Goal: Information Seeking & Learning: Learn about a topic

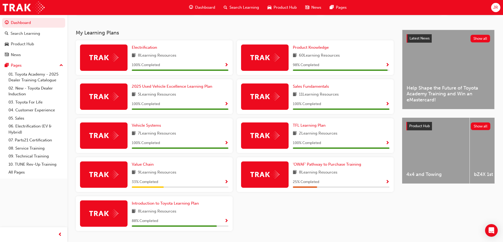
scroll to position [95, 0]
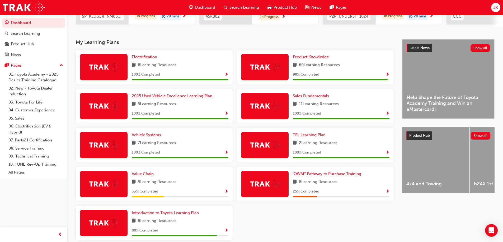
click at [150, 182] on span "9 Learning Resources" at bounding box center [157, 182] width 39 height 7
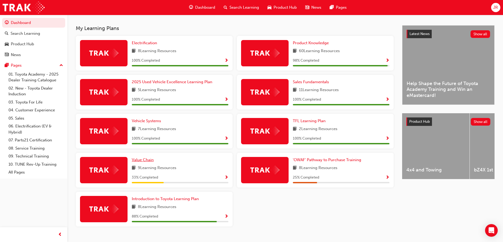
scroll to position [121, 0]
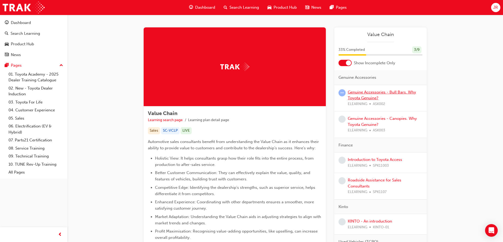
click at [376, 98] on link "Genuine Accessories - Bull Bars. Why Toyota Genuine?" at bounding box center [381, 95] width 68 height 11
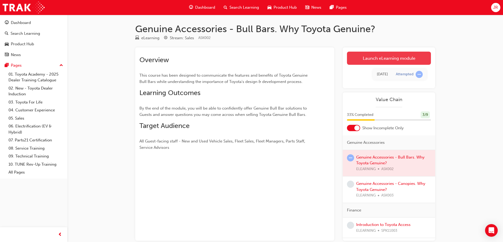
click at [374, 60] on link "Launch eLearning module" at bounding box center [389, 58] width 84 height 13
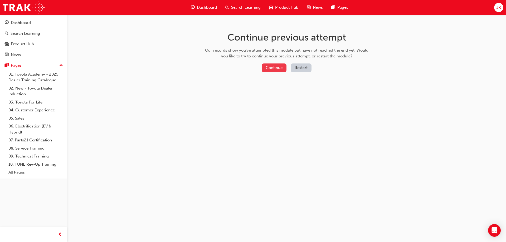
click at [267, 68] on button "Continue" at bounding box center [274, 68] width 25 height 9
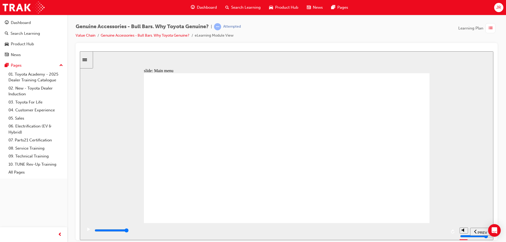
drag, startPoint x: 364, startPoint y: 183, endPoint x: 379, endPoint y: 183, distance: 15.8
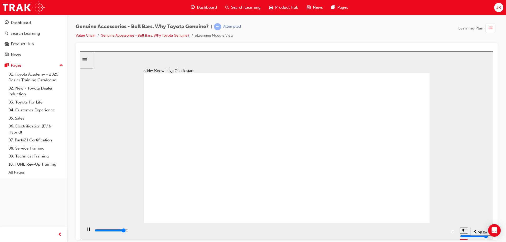
type input "8400"
radio input "false"
radio input "true"
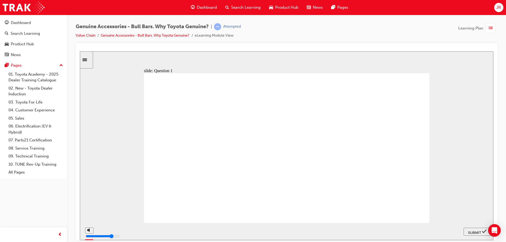
click at [481, 232] on span "SUBMIT" at bounding box center [475, 233] width 13 height 4
radio input "true"
click at [477, 234] on div "SUBMIT" at bounding box center [477, 232] width 23 height 6
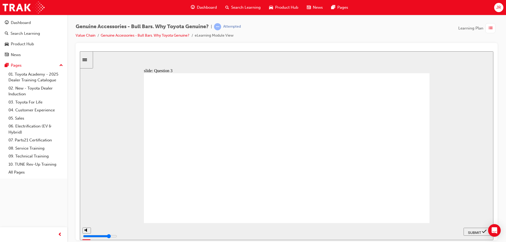
radio input "true"
click at [481, 233] on span "SUBMIT" at bounding box center [475, 233] width 13 height 4
radio input "true"
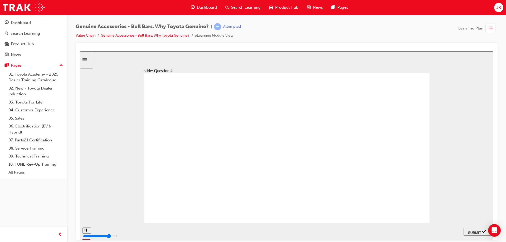
click at [477, 237] on nav "PREV NEXT SUBMIT" at bounding box center [477, 231] width 27 height 17
click at [473, 233] on span "SUBMIT" at bounding box center [475, 233] width 13 height 4
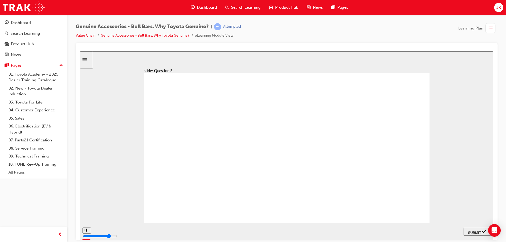
radio input "true"
click at [474, 233] on span "SUBMIT" at bounding box center [475, 233] width 13 height 4
radio input "true"
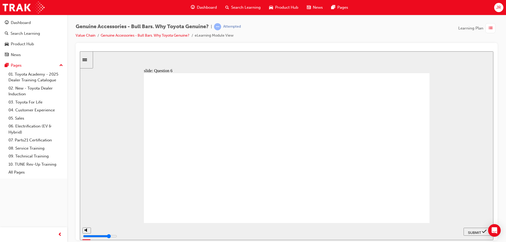
click at [476, 235] on button "SUBMIT" at bounding box center [477, 232] width 27 height 8
radio input "true"
click at [480, 231] on span "SUBMIT" at bounding box center [475, 233] width 13 height 4
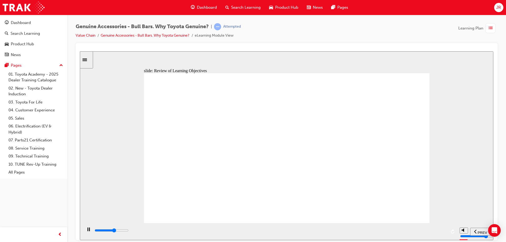
type input "22800"
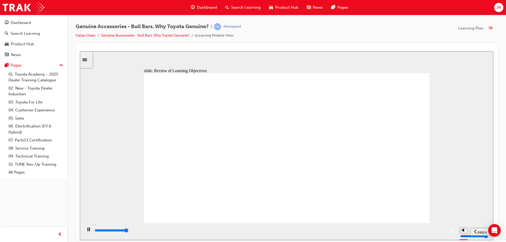
click at [88, 35] on link "Value Chain" at bounding box center [86, 35] width 20 height 4
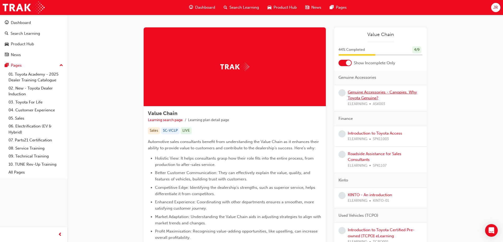
click at [372, 94] on link "Genuine Accessories - Canopies. Why Toyota Genuine?" at bounding box center [381, 95] width 69 height 11
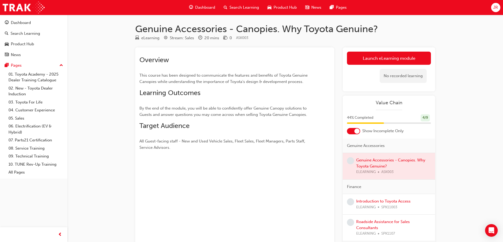
click at [377, 162] on div at bounding box center [388, 166] width 92 height 26
click at [392, 62] on link "Launch eLearning module" at bounding box center [389, 58] width 84 height 13
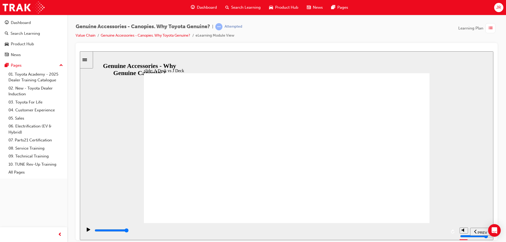
drag, startPoint x: 331, startPoint y: 160, endPoint x: 333, endPoint y: 165, distance: 5.2
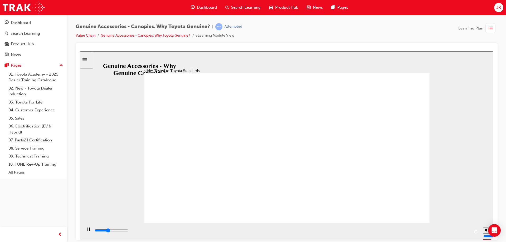
type input "5800"
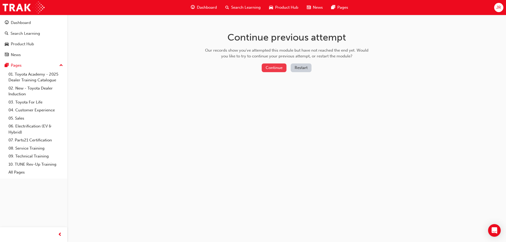
click at [271, 68] on button "Continue" at bounding box center [274, 68] width 25 height 9
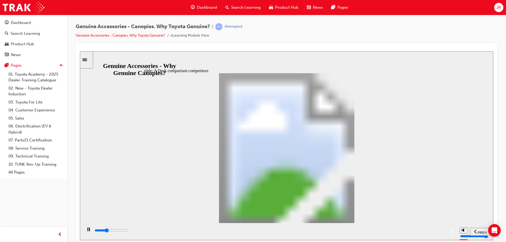
drag, startPoint x: 288, startPoint y: 111, endPoint x: 294, endPoint y: 111, distance: 6.6
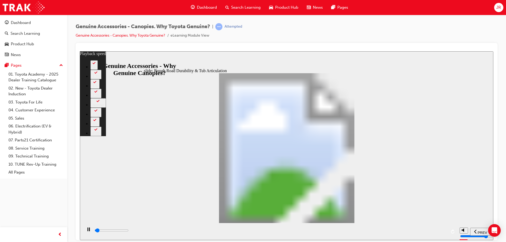
type input "1100"
type input "0"
type input "1100"
type input "0"
type input "1100"
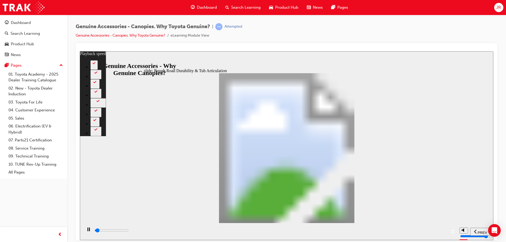
type input "0"
type input "1100"
type input "0"
type input "1100"
type input "0"
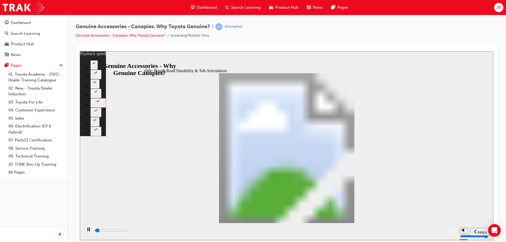
type input "1100"
type input "0"
type input "1200"
type input "0"
type input "1200"
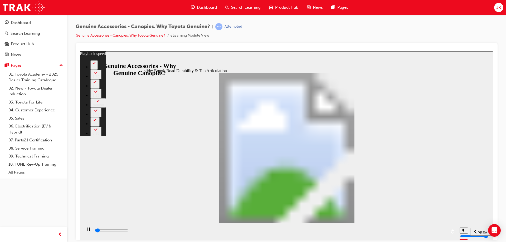
type input "0"
type input "1200"
type input "0"
type input "1200"
type input "0"
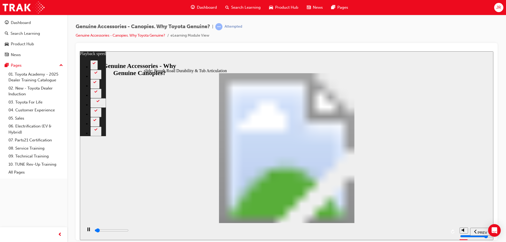
type input "1200"
type input "0"
type input "1300"
type input "0"
type input "1300"
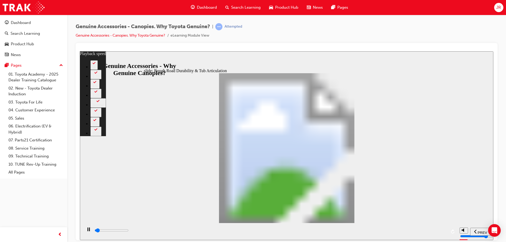
type input "0"
type input "1300"
type input "0"
type input "1300"
type input "0"
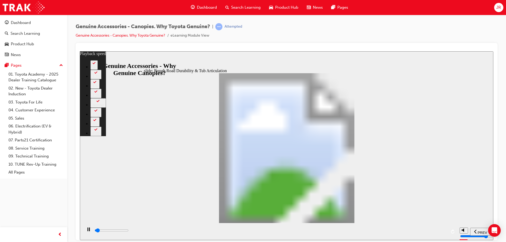
type input "1300"
type input "0"
type input "1400"
type input "0"
type input "1400"
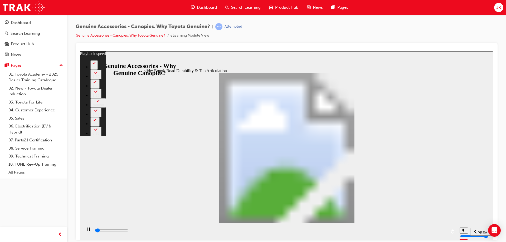
type input "0"
type input "1400"
type input "0"
type input "1400"
type input "0"
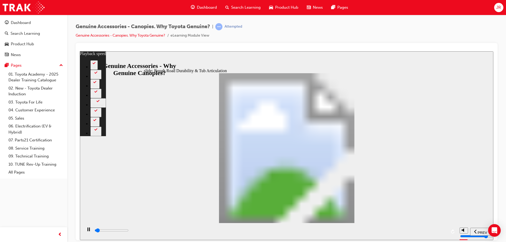
type input "1400"
type input "0"
type input "1500"
type input "0"
type input "1500"
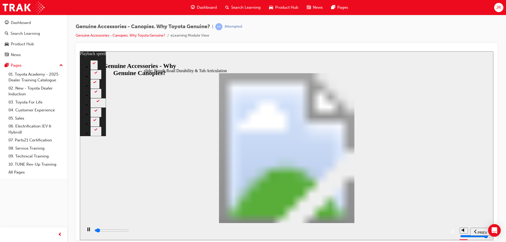
type input "0"
type input "1500"
type input "0"
type input "1500"
type input "0"
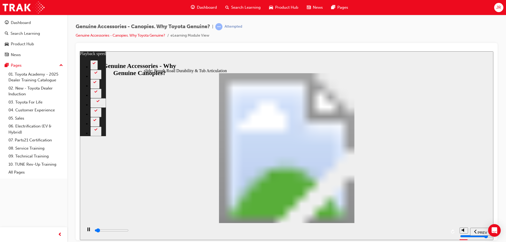
type input "1500"
type input "0"
type input "1600"
type input "0"
type input "1600"
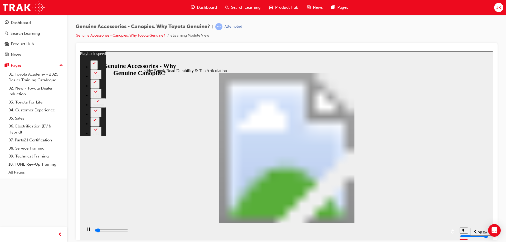
type input "0"
type input "1600"
type input "0"
type input "1600"
type input "0"
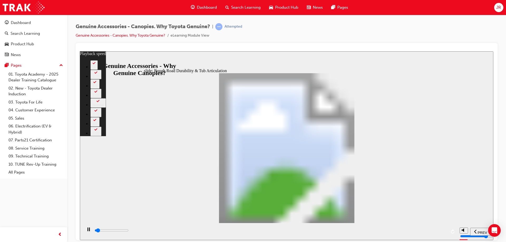
type input "1600"
type input "0"
type input "1600"
type input "0"
type input "1600"
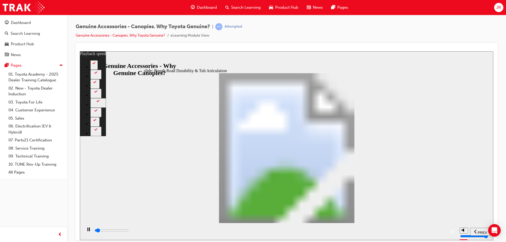
type input "0"
type input "1700"
type input "0"
type input "1700"
type input "0"
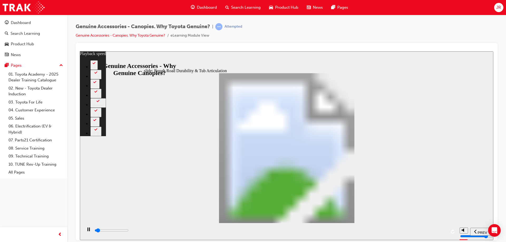
type input "1700"
type input "0"
type input "1700"
type input "0"
type input "1700"
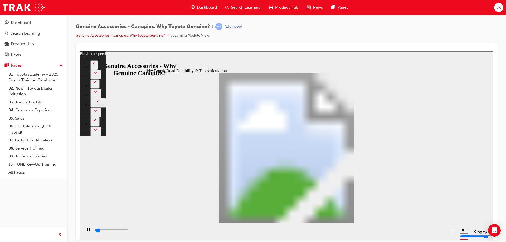
type input "0"
type input "1700"
type input "0"
type input "1800"
type input "0"
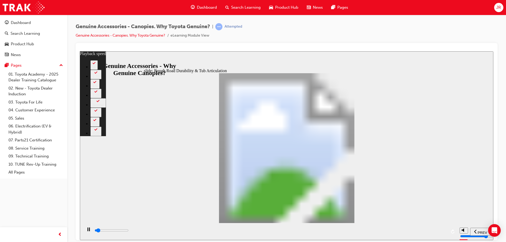
type input "1800"
type input "0"
type input "1800"
type input "0"
type input "1800"
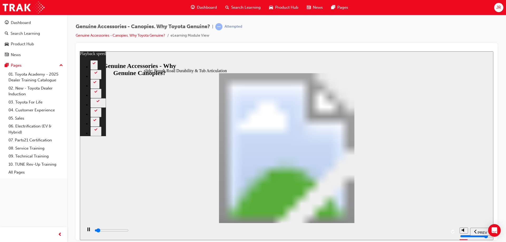
type input "0"
type input "1800"
type input "1"
type input "1800"
type input "1"
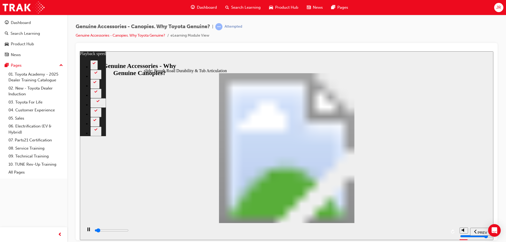
type input "1900"
type input "1"
type input "1900"
type input "1"
type input "1900"
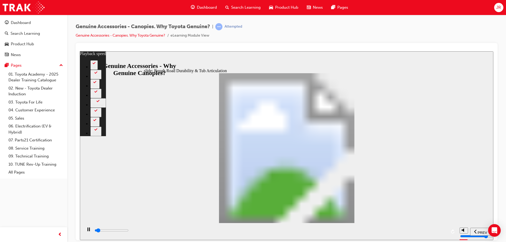
type input "1"
type input "1900"
type input "1"
type input "1900"
type input "1"
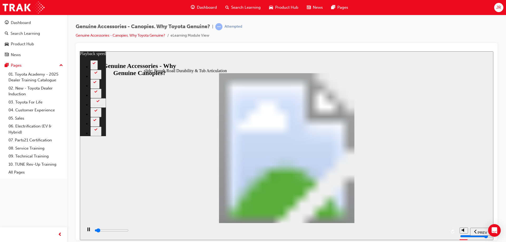
type input "2000"
type input "1"
type input "2000"
type input "1"
type input "2000"
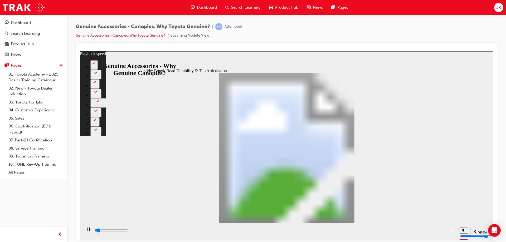
type input "1"
type input "2000"
type input "1"
type input "2000"
type input "1"
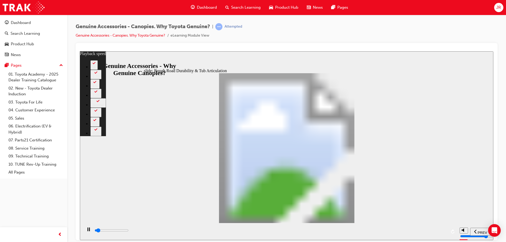
type input "2100"
type input "1"
type input "2100"
type input "1"
type input "2100"
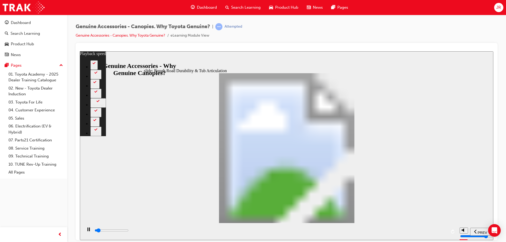
type input "1"
type input "2100"
type input "1"
type input "2100"
type input "1"
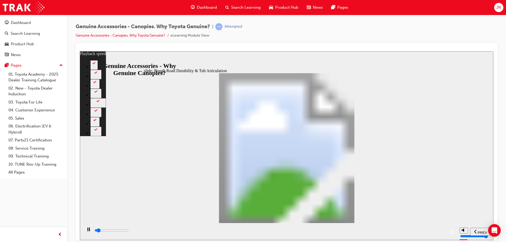
type input "2100"
type input "1"
type input "2200"
type input "1"
type input "2200"
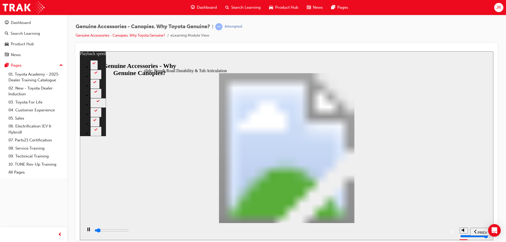
type input "1"
type input "2200"
type input "1"
type input "2200"
type input "1"
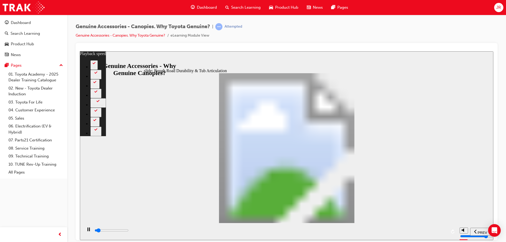
type input "2200"
type input "1"
type input "2200"
type input "1"
type input "2300"
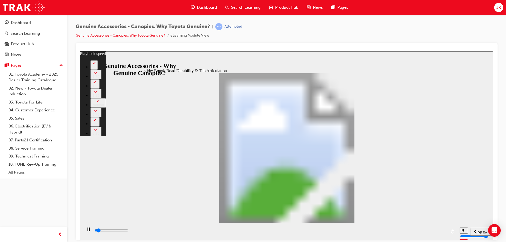
type input "1"
type input "2400"
type input "1"
type input "2600"
type input "2"
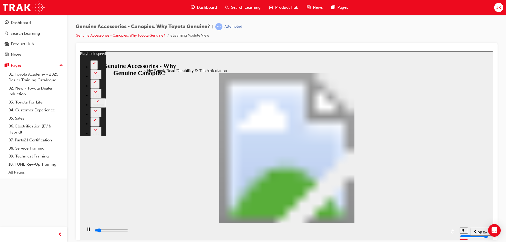
type input "2900"
type input "2"
type input "3200"
type input "2"
type input "3400"
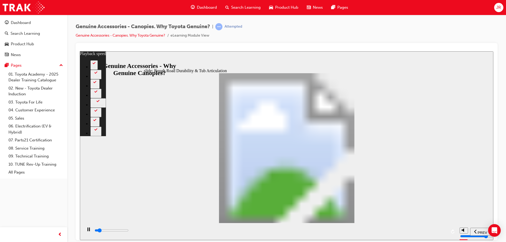
type input "2"
type input "3700"
type input "3"
type input "4000"
type input "3"
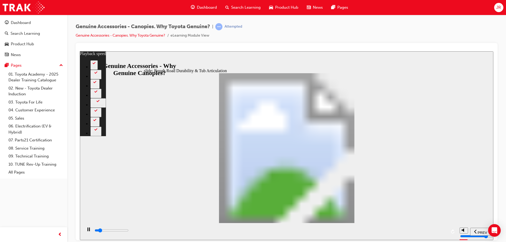
type input "4200"
type input "3"
type input "4500"
type input "3"
type input "4800"
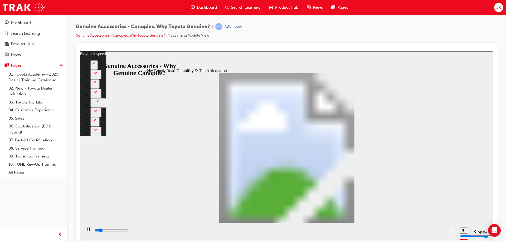
type input "4"
type input "5000"
type input "4"
type input "5300"
type input "4"
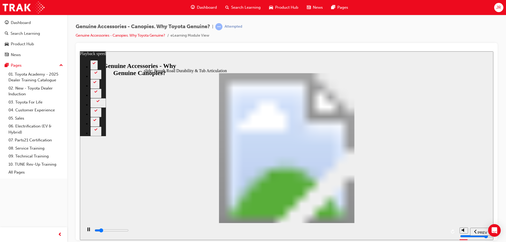
type input "5500"
type input "4"
type input "5800"
type input "5"
type input "6100"
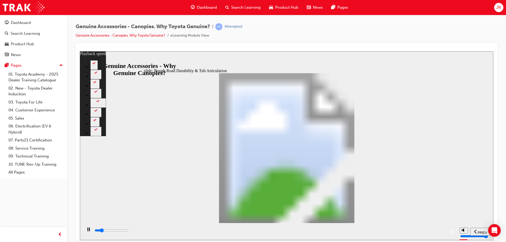
type input "5"
type input "6300"
type input "5"
type input "6600"
type input "6"
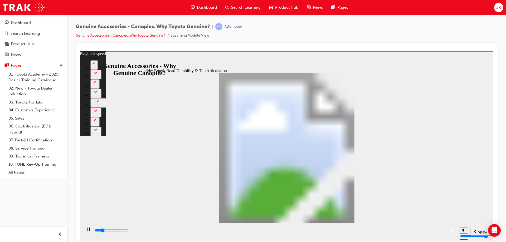
type input "6900"
type input "6"
type input "7100"
type input "6"
type input "7400"
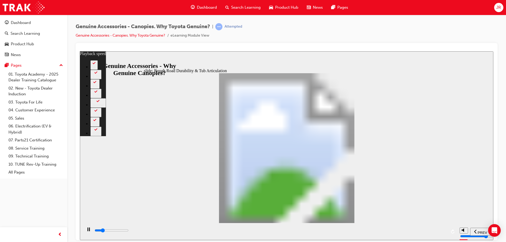
type input "6"
type input "7700"
type input "7"
type input "7900"
type input "7"
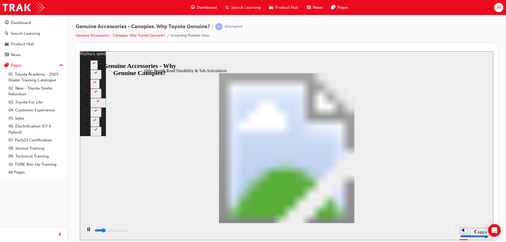
type input "8200"
type input "7"
type input "8500"
type input "7"
type input "8700"
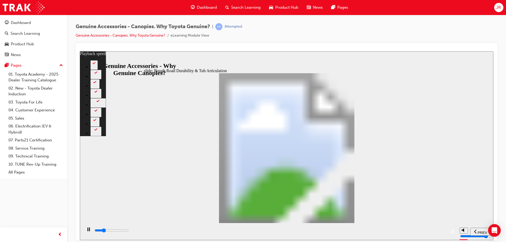
type input "8"
type input "9000"
type input "8"
type input "9300"
type input "8"
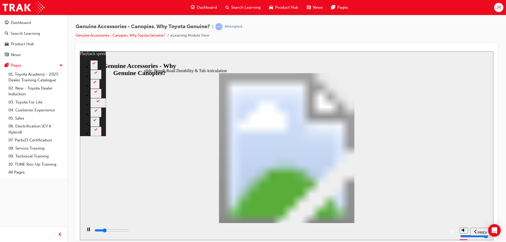
type input "9500"
type input "8"
type input "9800"
type input "9"
type input "10100"
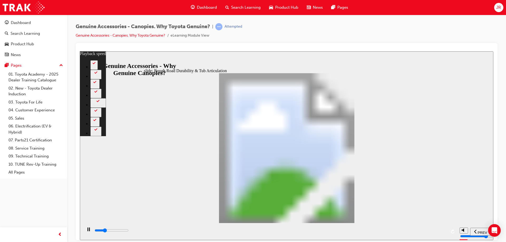
type input "9"
type input "10300"
type input "9"
type input "10600"
type input "10"
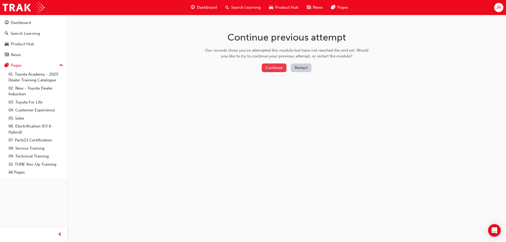
click at [267, 65] on button "Continue" at bounding box center [274, 68] width 25 height 9
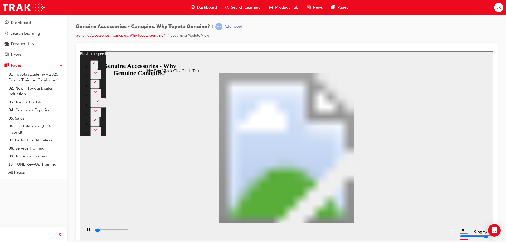
type input "1600"
type input "0"
type input "1600"
type input "0"
type input "1600"
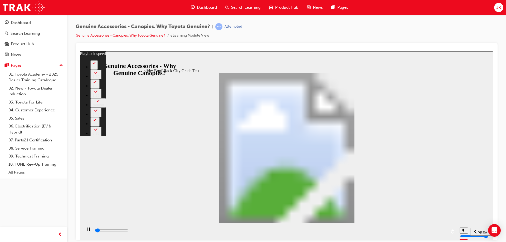
type input "0"
type input "1600"
type input "0"
type input "1600"
type input "0"
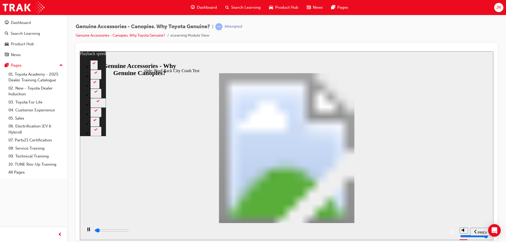
type input "1600"
type input "0"
type input "1700"
type input "0"
type input "1700"
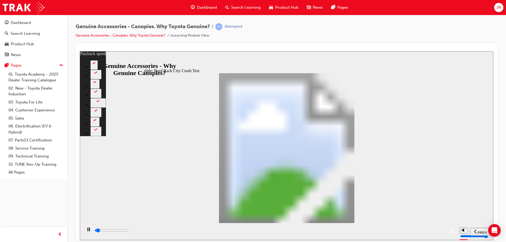
type input "0"
type input "1700"
type input "0"
type input "1700"
type input "0"
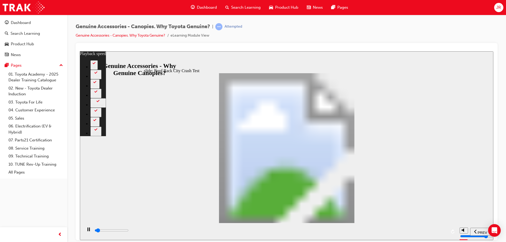
type input "1700"
type input "0"
type input "1800"
type input "0"
type input "1800"
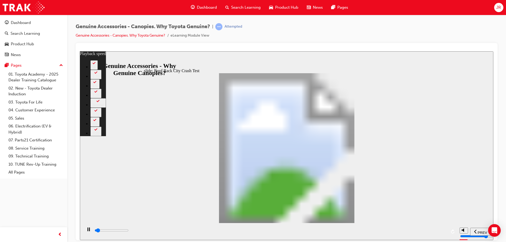
type input "0"
type input "1800"
type input "0"
type input "1800"
type input "0"
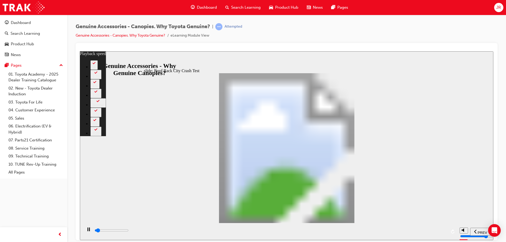
type input "1800"
type input "0"
type input "1900"
type input "0"
type input "1900"
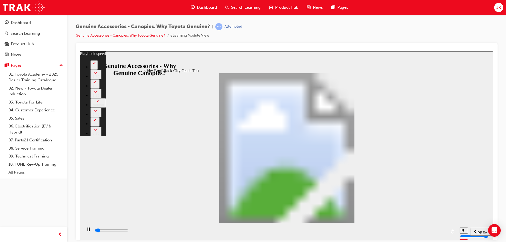
type input "0"
type input "1900"
type input "0"
type input "1900"
type input "0"
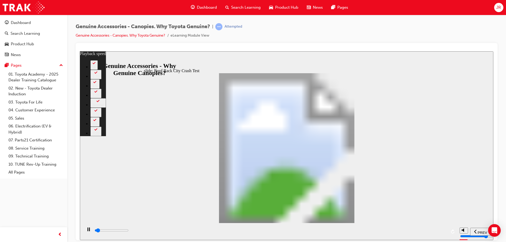
type input "1900"
type input "0"
type input "1900"
type input "0"
type input "2000"
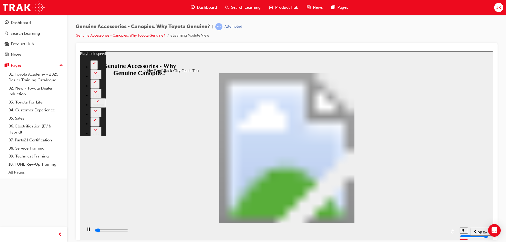
type input "0"
type input "2000"
type input "0"
type input "2000"
type input "0"
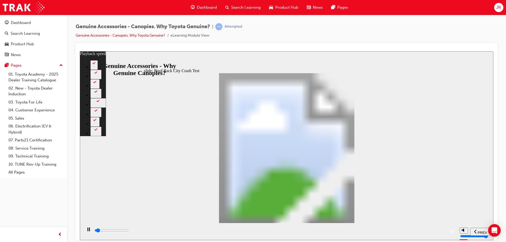
type input "2000"
type input "0"
type input "2000"
type input "0"
type input "2100"
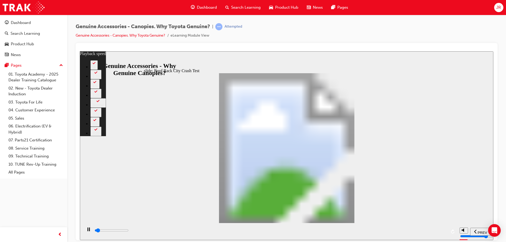
type input "0"
type input "2100"
type input "1"
type input "2100"
type input "1"
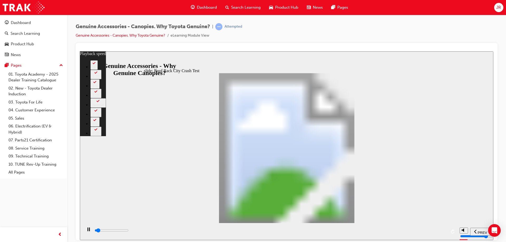
type input "2100"
type input "1"
type input "2100"
type input "1"
type input "2200"
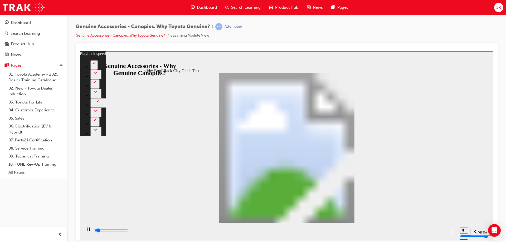
type input "1"
type input "2200"
type input "1"
type input "2200"
type input "1"
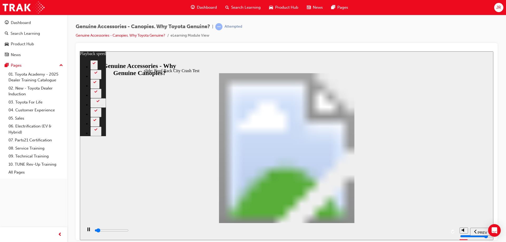
type input "2200"
type input "1"
type input "2200"
type input "1"
type input "2300"
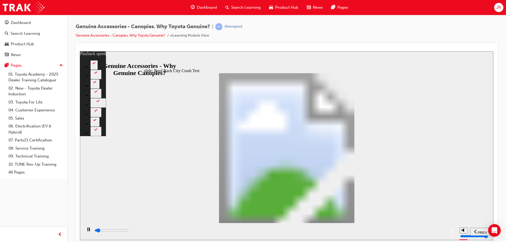
type input "1"
type input "2300"
type input "1"
type input "2300"
type input "1"
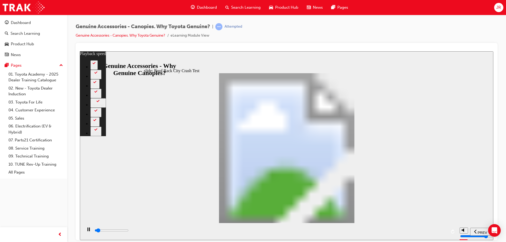
type input "2300"
type input "1"
type input "2300"
type input "1"
type input "2400"
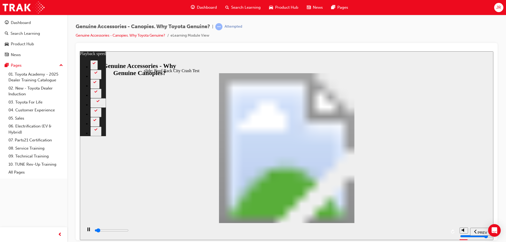
type input "1"
type input "2400"
type input "1"
type input "2400"
type input "1"
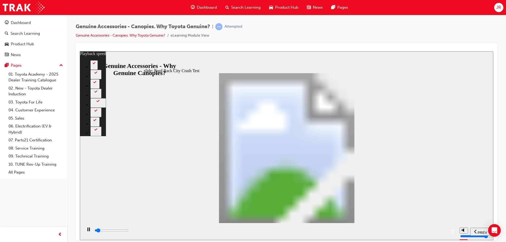
type input "2400"
type input "1"
type input "2400"
type input "1"
type input "2500"
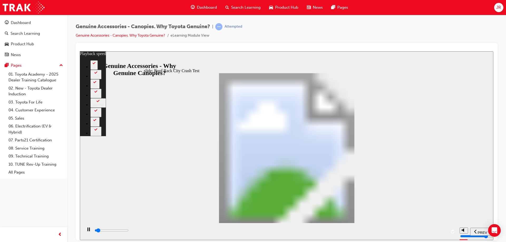
type input "1"
type input "2500"
type input "1"
type input "2500"
type input "1"
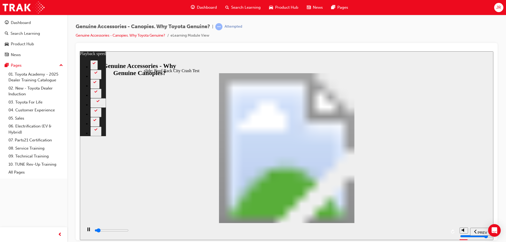
type input "2500"
type input "1"
type input "2500"
type input "1"
type input "2600"
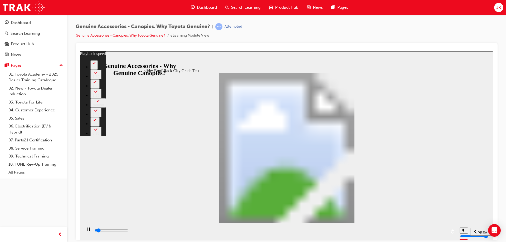
type input "1"
type input "2600"
type input "1"
type input "2600"
type input "1"
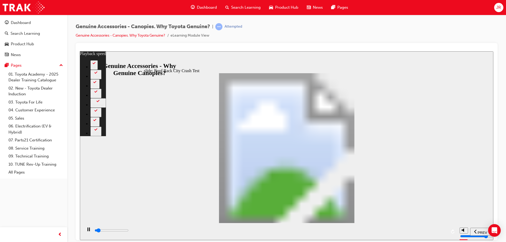
type input "2600"
type input "1"
type input "2600"
type input "1"
type input "2700"
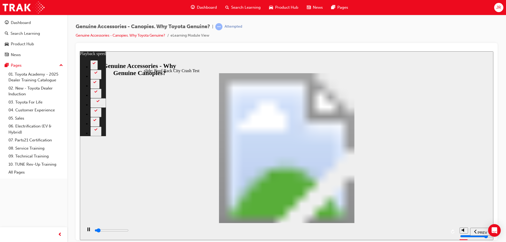
type input "1"
type input "2700"
type input "1"
type input "2700"
type input "1"
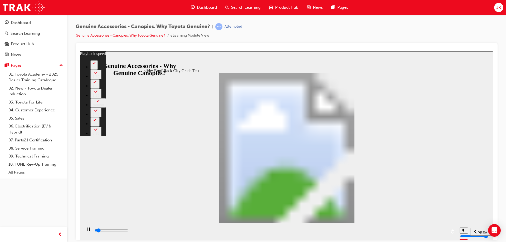
type input "2700"
type input "1"
type input "2700"
type input "1"
type input "2800"
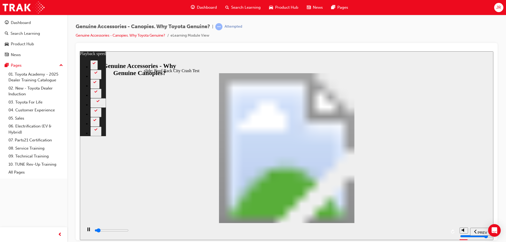
type input "1"
type input "2800"
type input "1"
type input "2900"
type input "1"
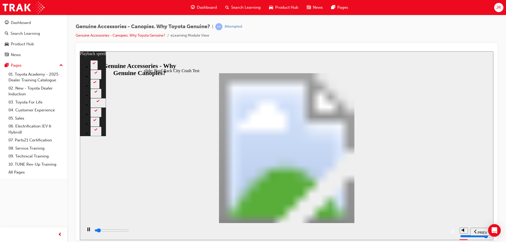
type input "3100"
type input "2"
type input "3400"
type input "2"
type input "3700"
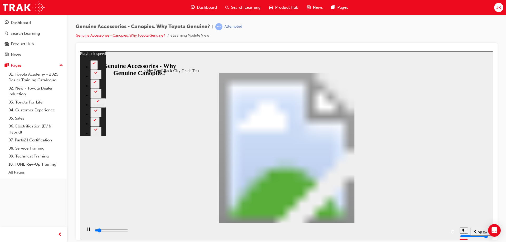
type input "2"
type input "3900"
type input "2"
type input "4200"
type input "3"
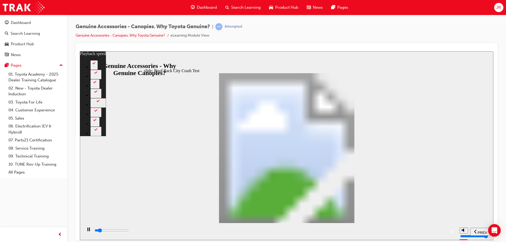
type input "4500"
type input "3"
type input "4700"
type input "3"
type input "5000"
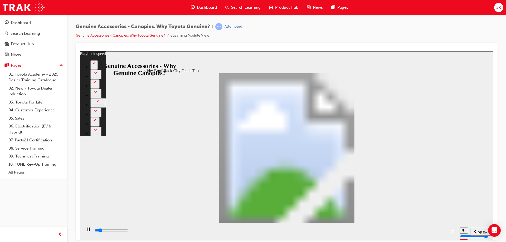
type input "3"
type input "5300"
type input "4"
type input "5500"
type input "4"
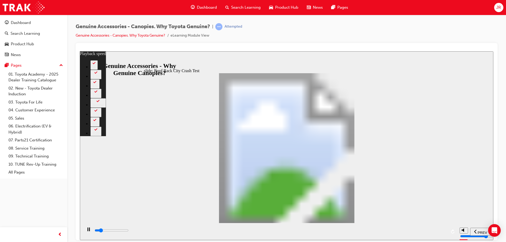
type input "5800"
type input "4"
type input "6100"
type input "5"
type input "6300"
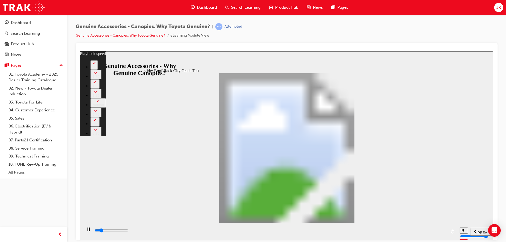
type input "5"
type input "6600"
type input "5"
type input "6900"
type input "5"
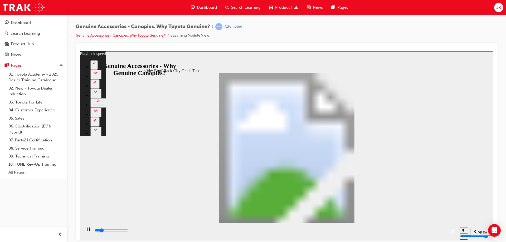
type input "7100"
type input "6"
type input "7400"
type input "6"
type input "7700"
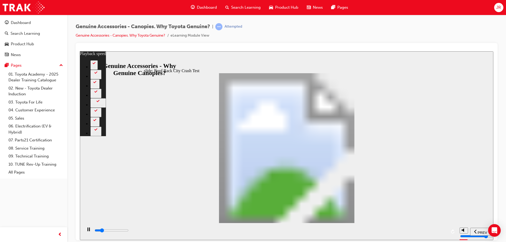
type input "6"
type input "7900"
type input "6"
type input "8200"
type input "7"
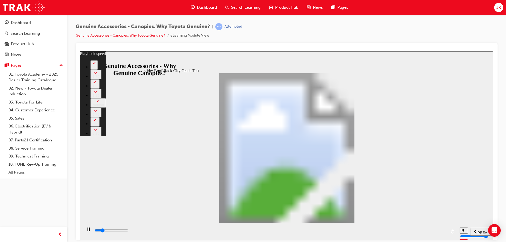
type input "8500"
type input "7"
type input "8700"
type input "7"
type input "9000"
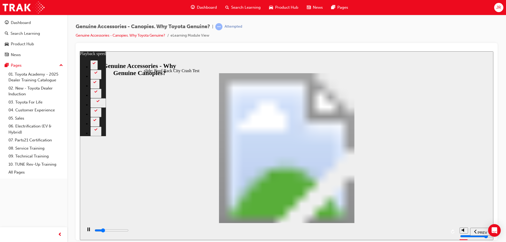
type input "7"
type input "9200"
type input "8"
type input "9500"
type input "8"
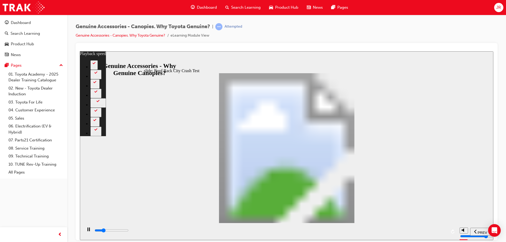
type input "9800"
type input "8"
type input "10000"
type input "9"
type input "10300"
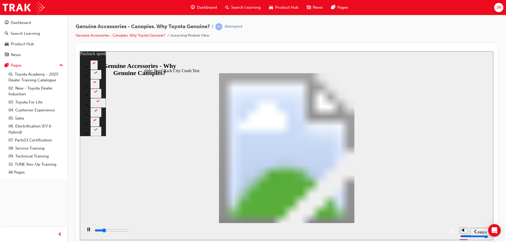
type input "9"
type input "10600"
type input "9"
type input "10800"
type input "9"
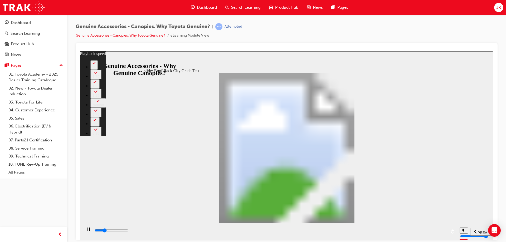
type input "11100"
type input "10"
type input "11400"
type input "10"
type input "11600"
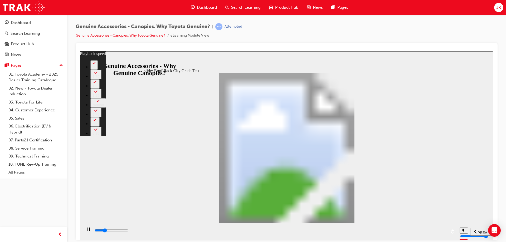
type input "10"
type input "11900"
type input "10"
type input "12200"
type input "11"
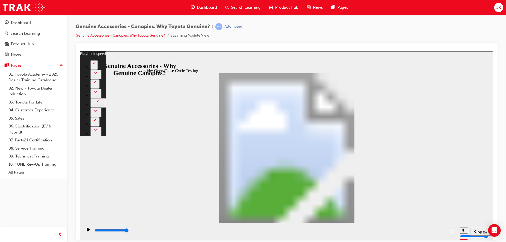
drag, startPoint x: 272, startPoint y: 114, endPoint x: 289, endPoint y: 118, distance: 17.9
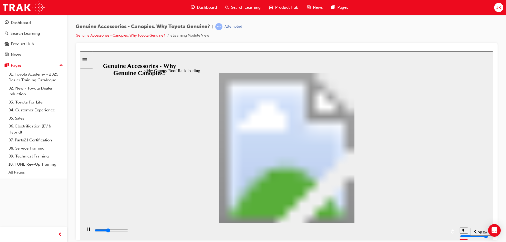
drag, startPoint x: 206, startPoint y: 128, endPoint x: 203, endPoint y: 128, distance: 3.2
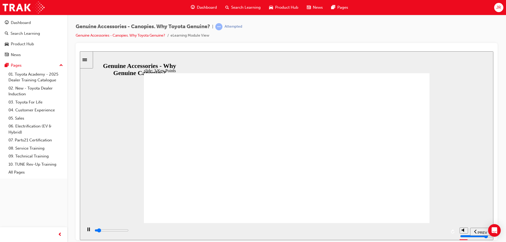
drag, startPoint x: 382, startPoint y: 155, endPoint x: 307, endPoint y: 144, distance: 76.0
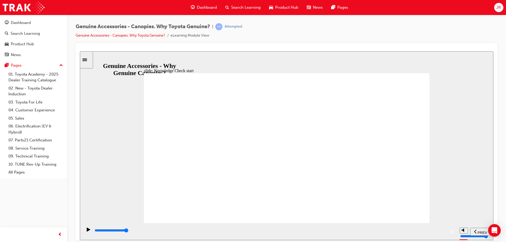
click at [475, 231] on span "SUBMIT" at bounding box center [475, 233] width 13 height 4
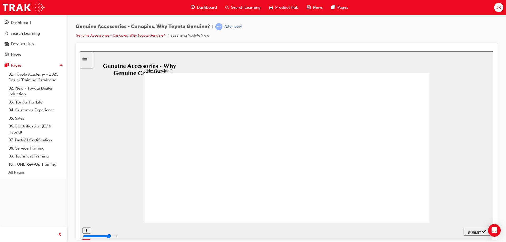
click at [475, 232] on span "SUBMIT" at bounding box center [475, 233] width 13 height 4
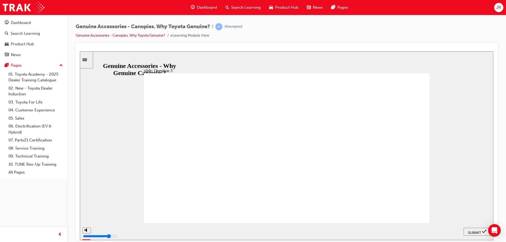
click at [462, 228] on section "PREV NEXT SUBMIT" at bounding box center [287, 231] width 414 height 17
click at [469, 231] on span "SUBMIT" at bounding box center [475, 233] width 13 height 4
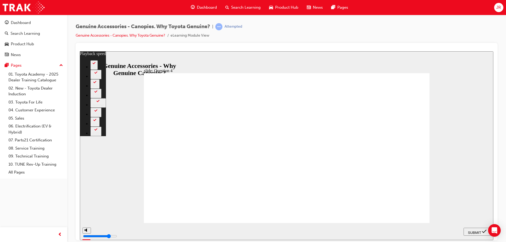
click at [471, 231] on div "SUBMIT" at bounding box center [477, 232] width 23 height 6
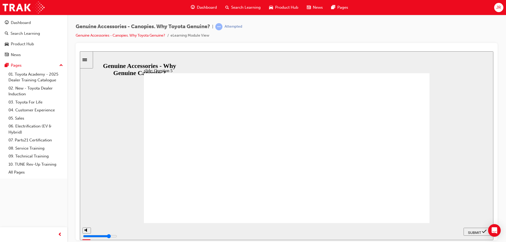
click at [478, 234] on div "SUBMIT" at bounding box center [477, 232] width 23 height 6
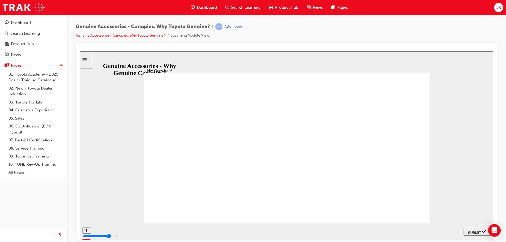
click at [477, 234] on div "SUBMIT" at bounding box center [477, 232] width 23 height 6
click at [474, 232] on span "SUBMIT" at bounding box center [475, 233] width 13 height 4
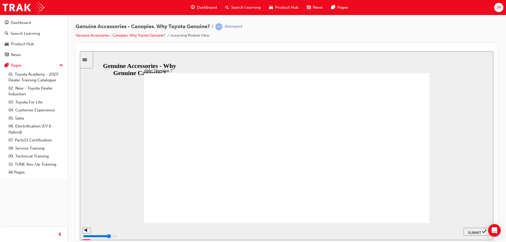
click at [482, 235] on div "SUBMIT" at bounding box center [477, 232] width 23 height 6
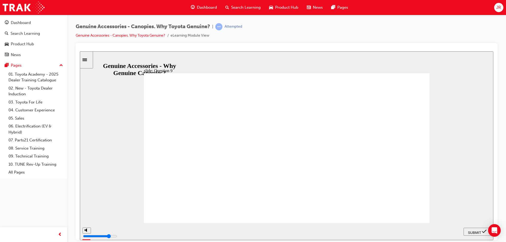
click at [474, 233] on span "SUBMIT" at bounding box center [475, 233] width 13 height 4
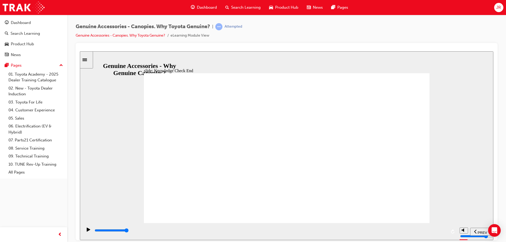
click at [385, 205] on div "Knowledge Check - DONE! You got 44.44 % of the questions right! You can now Rev…" at bounding box center [287, 150] width 286 height 155
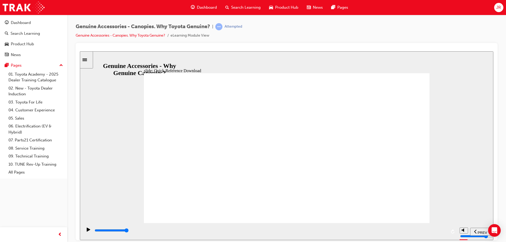
click at [91, 35] on link "Genuine Accessories - Canopies. Why Toyota Genuine?" at bounding box center [121, 35] width 90 height 4
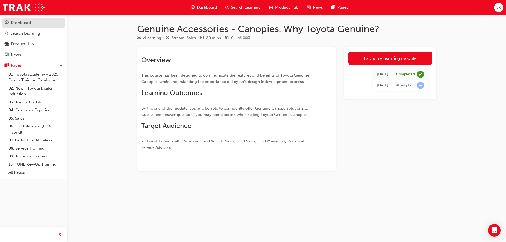
click at [29, 23] on div "Dashboard" at bounding box center [21, 23] width 20 height 6
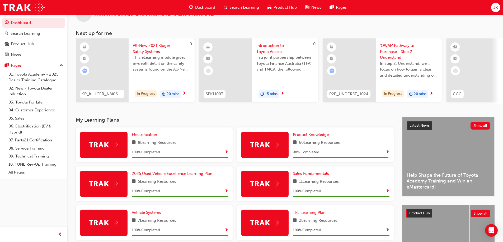
scroll to position [79, 0]
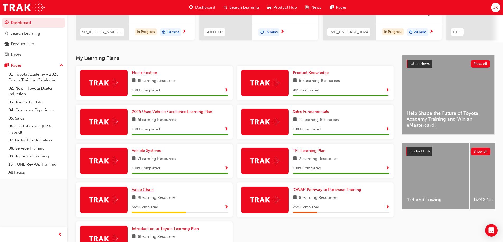
click at [147, 192] on span "Value Chain" at bounding box center [143, 190] width 22 height 5
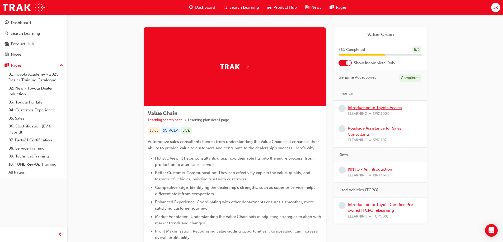
click at [370, 109] on link "Introduction to Toyota Access" at bounding box center [374, 108] width 54 height 5
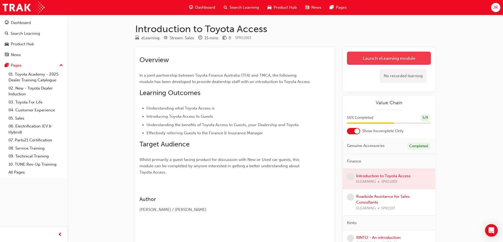
click at [370, 61] on link "Launch eLearning module" at bounding box center [389, 58] width 84 height 13
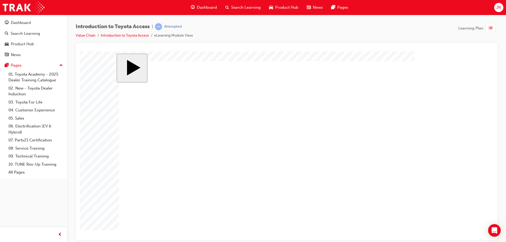
drag, startPoint x: 280, startPoint y: 142, endPoint x: 289, endPoint y: 147, distance: 9.7
